Goal: Task Accomplishment & Management: Use online tool/utility

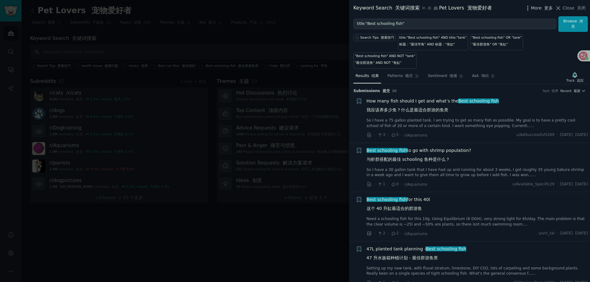
click at [537, 9] on span "More 更多" at bounding box center [542, 8] width 22 height 6
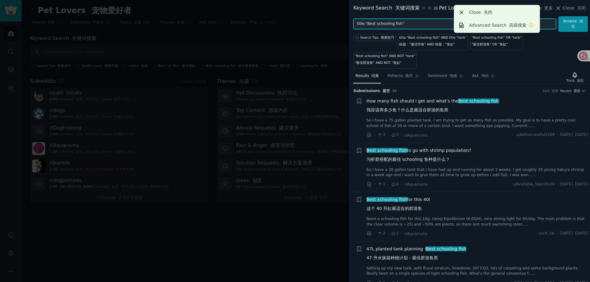
click at [408, 24] on input "title:"Best schooling fish"" at bounding box center [454, 24] width 203 height 10
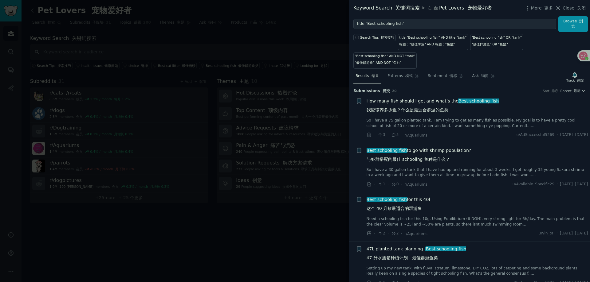
click at [210, 233] on div at bounding box center [295, 141] width 590 height 282
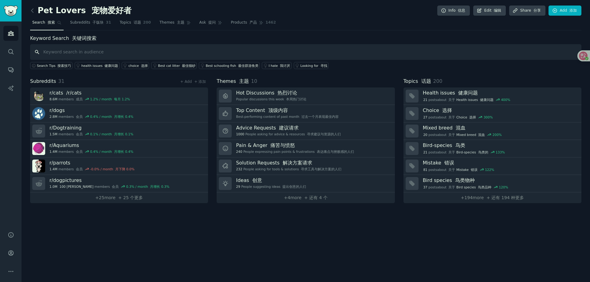
paste input "SmallBusiness"
type input "SmallBusiness"
click at [34, 12] on icon at bounding box center [32, 10] width 6 height 6
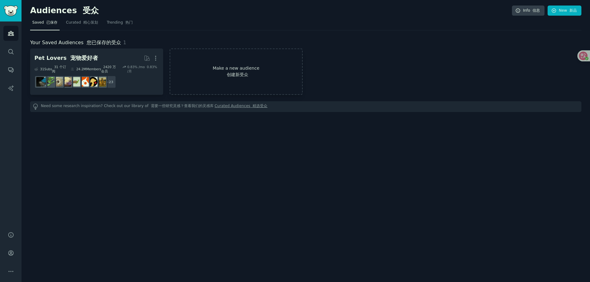
click at [243, 74] on font "创建新受众" at bounding box center [238, 74] width 22 height 5
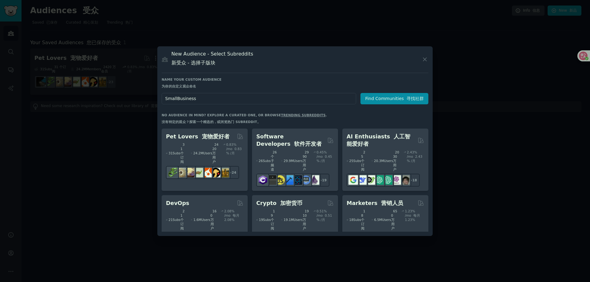
click at [301, 100] on input "SmallBusiness" at bounding box center [259, 98] width 194 height 11
type input "SmallBusiness"
click at [381, 101] on button "Find Communities 寻找社群" at bounding box center [394, 98] width 68 height 11
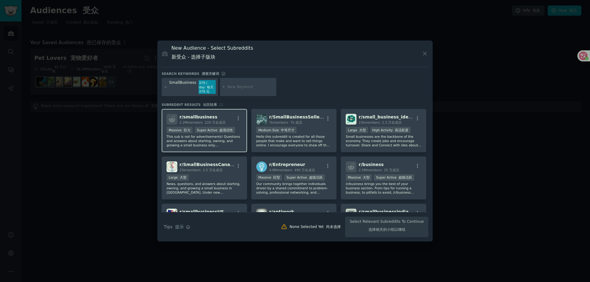
click at [224, 121] on font "220 万名成员" at bounding box center [215, 123] width 21 height 4
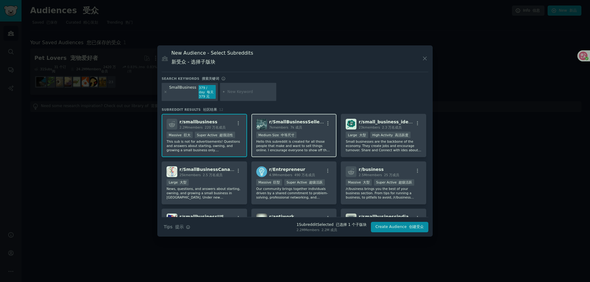
click at [303, 144] on p "Hello this subreddit is created for all those people that make and want to sell…" at bounding box center [294, 145] width 76 height 13
click at [310, 142] on p "Hello this subreddit is created for all those people that make and want to sell…" at bounding box center [294, 145] width 76 height 13
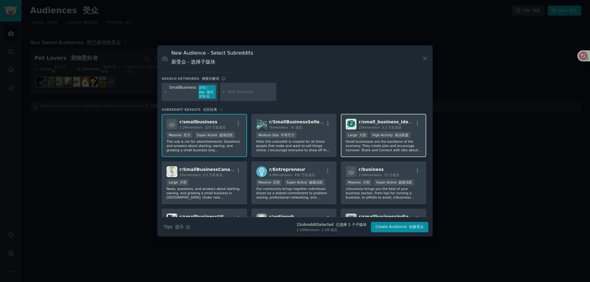
click at [365, 144] on p "Small businesses are the backbone of the economy. They create jobs and encourag…" at bounding box center [384, 145] width 76 height 13
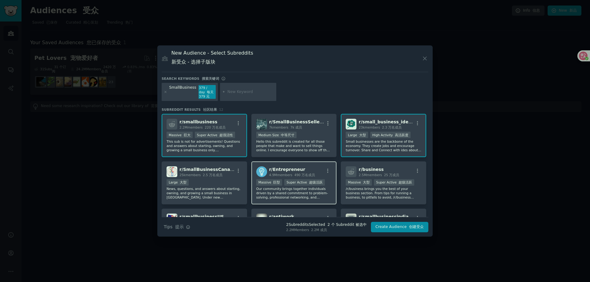
click at [301, 171] on h2 "r/ Entrepreneur 4.9M members 490 万名成员" at bounding box center [292, 172] width 46 height 11
click at [212, 185] on div "Large 大型" at bounding box center [205, 183] width 76 height 8
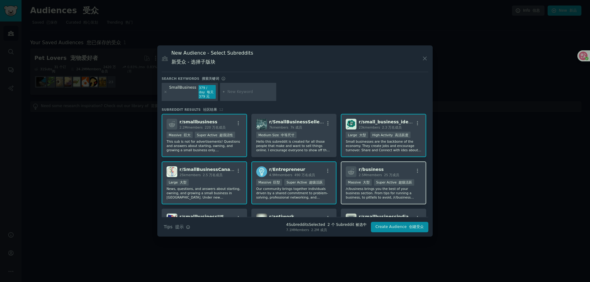
click at [375, 189] on p "/r/business brings you the best of your business section. From tips for running…" at bounding box center [384, 193] width 76 height 13
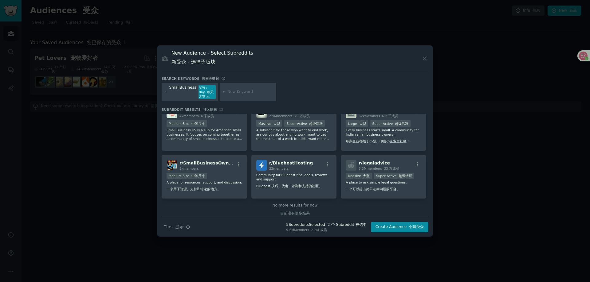
scroll to position [130, 0]
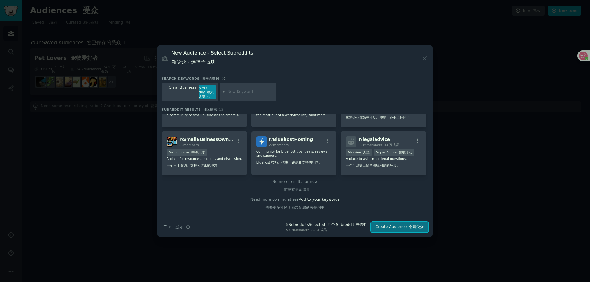
click at [397, 228] on button "Create Audience 创建受众" at bounding box center [399, 227] width 57 height 10
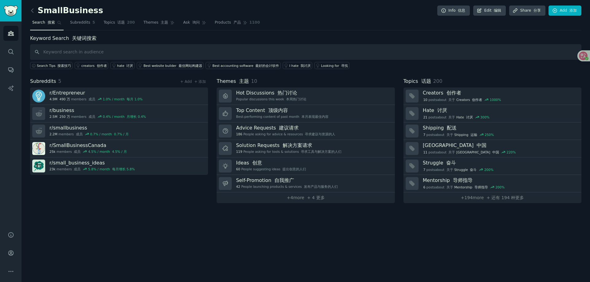
drag, startPoint x: 584, startPoint y: 0, endPoint x: 424, endPoint y: 41, distance: 164.9
click at [424, 41] on div "Keyword Search 关键词搜索 Search Tips 搜索技巧 creators 创作者 hate 讨厌 Best website builder…" at bounding box center [305, 52] width 551 height 35
drag, startPoint x: 193, startPoint y: 0, endPoint x: 367, endPoint y: 228, distance: 286.5
click at [367, 228] on div "SmallBusiness Info 信息 Edit 编辑 Share 分享 Add 添加 Search 搜索 Subreddits 5 Topics 话题 …" at bounding box center [306, 141] width 568 height 282
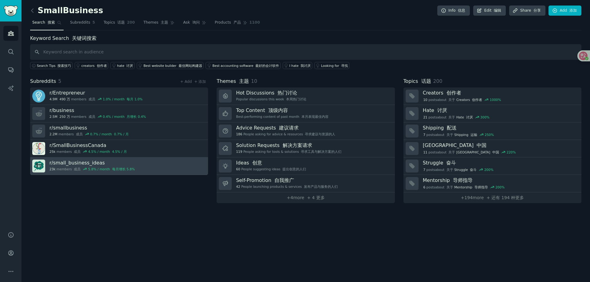
click at [166, 166] on link "r/ small_business_ideas 23k members 成员 5.8 % / month 每月增长 5.8%" at bounding box center [119, 167] width 178 height 18
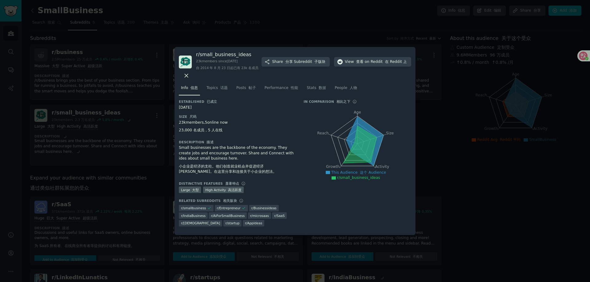
click at [517, 218] on div at bounding box center [295, 141] width 590 height 282
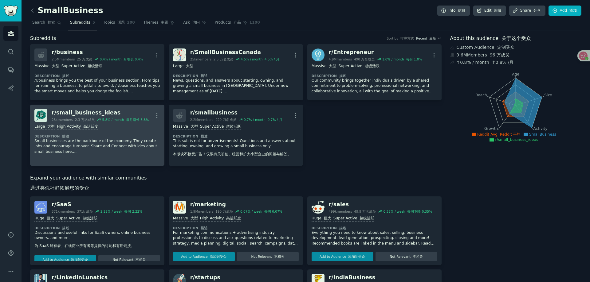
click at [114, 142] on div "Large 大型 High Activity 高活跃度 Description 描述 Small businesses are the backbone of…" at bounding box center [97, 139] width 126 height 35
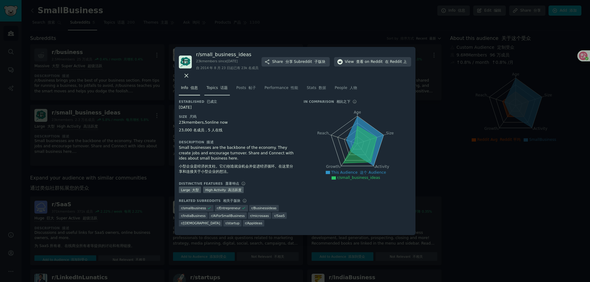
click at [216, 89] on span "Topics 话题" at bounding box center [216, 88] width 21 height 6
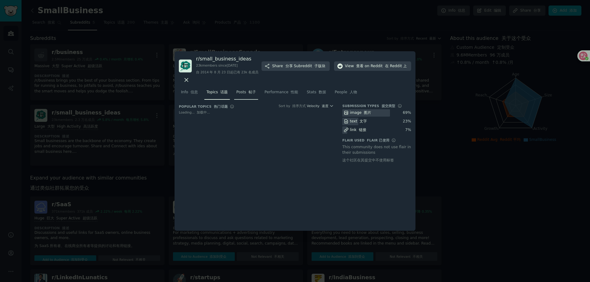
click at [250, 91] on font "帖子" at bounding box center [252, 92] width 7 height 4
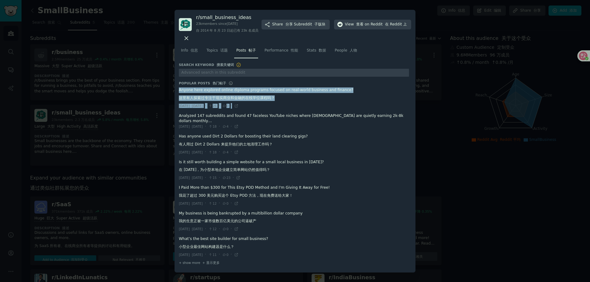
drag, startPoint x: 290, startPoint y: 94, endPoint x: 289, endPoint y: 112, distance: 18.2
click at [289, 112] on ul "Anyone here explored online diploma programs focused on real-world business and…" at bounding box center [294, 172] width 230 height 175
click at [286, 94] on span at bounding box center [294, 98] width 230 height 26
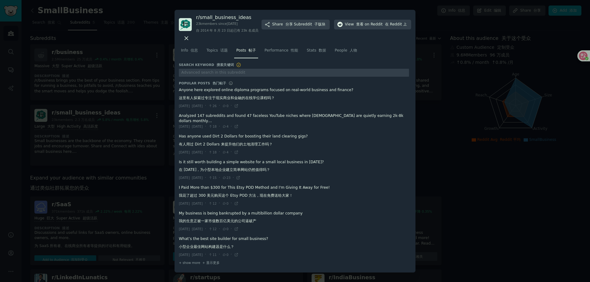
click at [186, 99] on span at bounding box center [294, 98] width 230 height 26
click at [187, 97] on span at bounding box center [294, 98] width 230 height 26
